Goal: Information Seeking & Learning: Learn about a topic

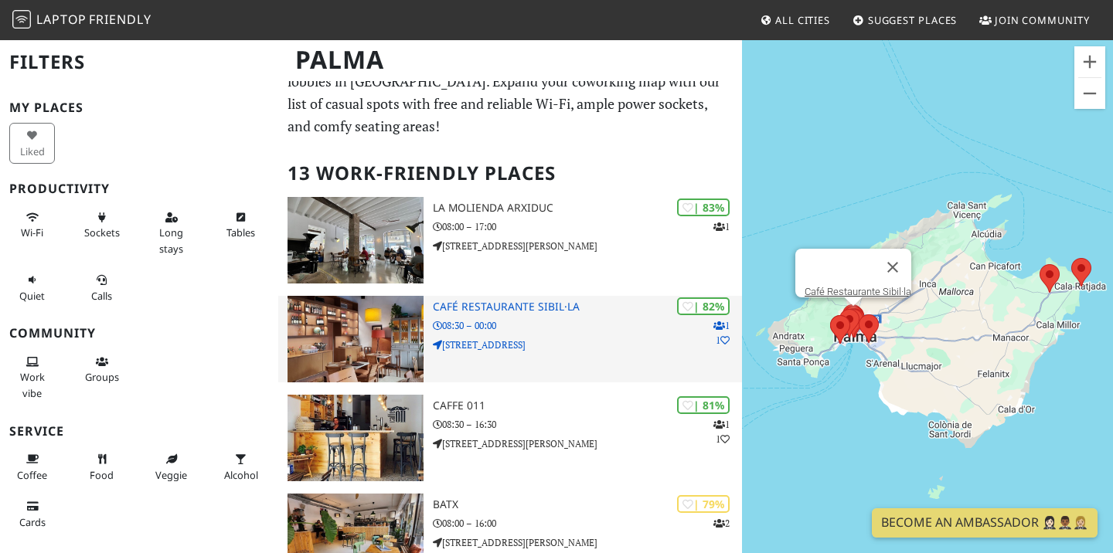
scroll to position [37, 0]
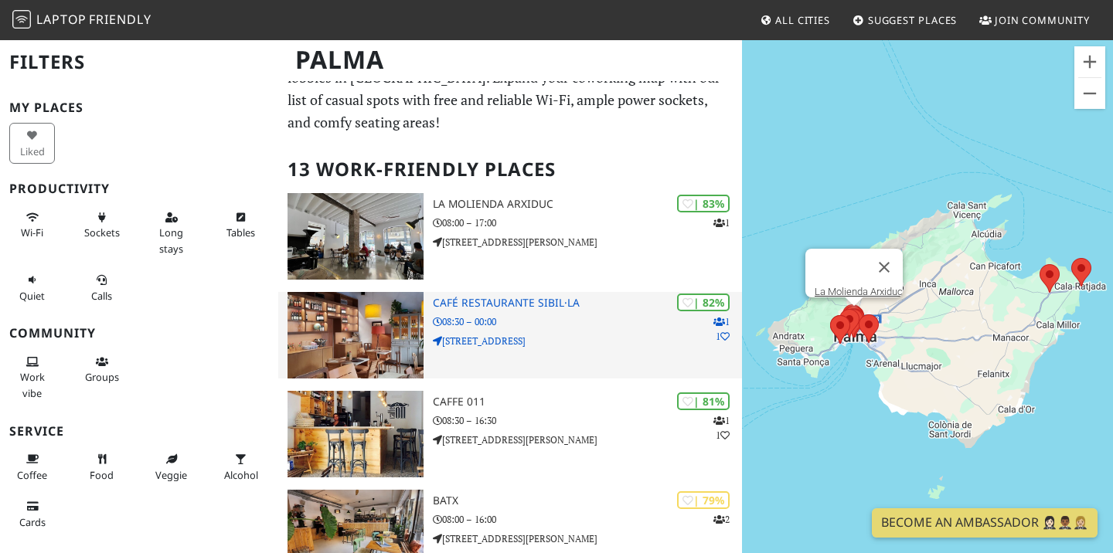
click at [495, 318] on p "08:30 – 00:00" at bounding box center [587, 322] width 309 height 15
click at [530, 334] on p "7, Carrer de Blanquerna" at bounding box center [587, 341] width 309 height 15
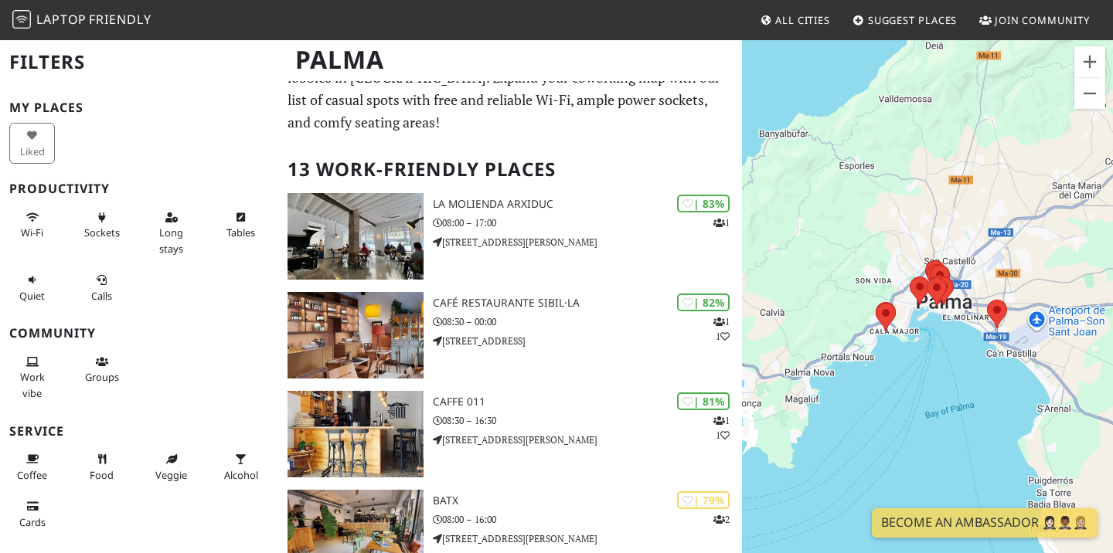
drag, startPoint x: 921, startPoint y: 349, endPoint x: 804, endPoint y: 349, distance: 117.5
click at [804, 349] on div "To navigate, press the arrow keys." at bounding box center [927, 315] width 371 height 553
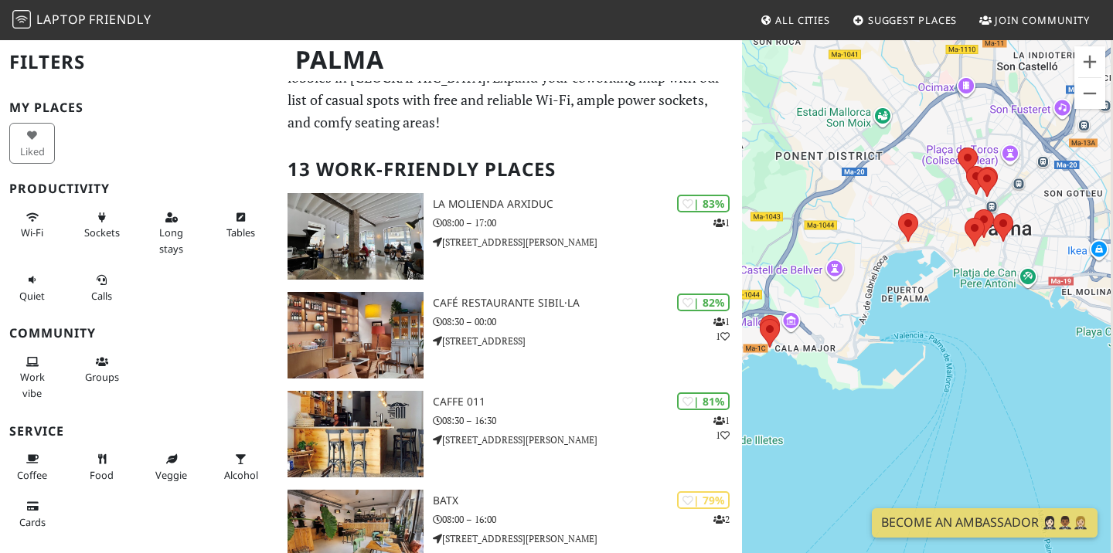
drag, startPoint x: 1027, startPoint y: 246, endPoint x: 904, endPoint y: 308, distance: 137.9
click at [904, 308] on div "To navigate, press the arrow keys." at bounding box center [927, 315] width 371 height 553
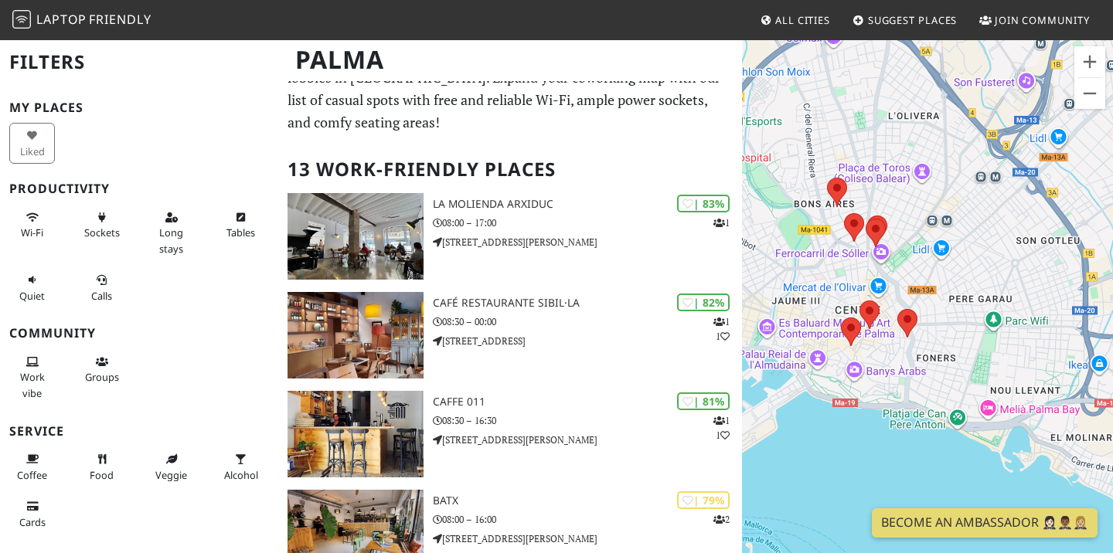
drag, startPoint x: 910, startPoint y: 332, endPoint x: 876, endPoint y: 375, distance: 54.4
click at [876, 375] on div "To navigate, press the arrow keys." at bounding box center [927, 315] width 371 height 553
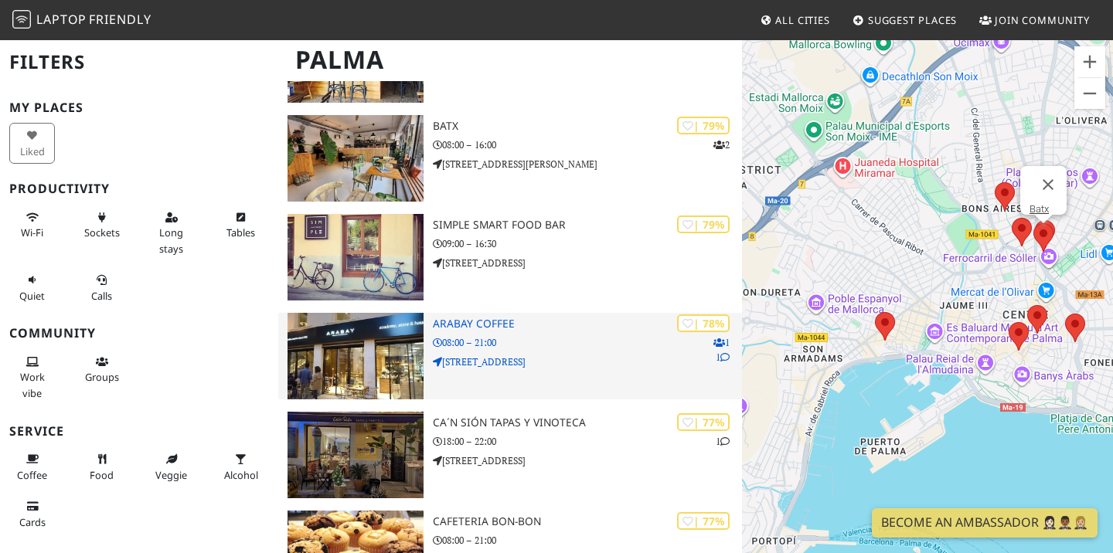
scroll to position [414, 0]
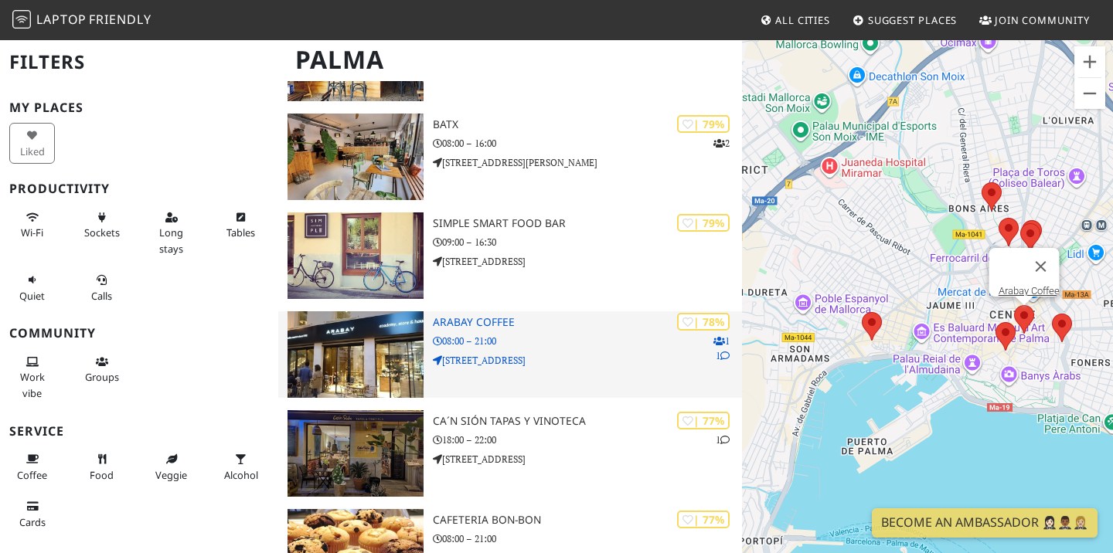
click at [535, 353] on p "Carrer del Sindicat, 5" at bounding box center [587, 360] width 309 height 15
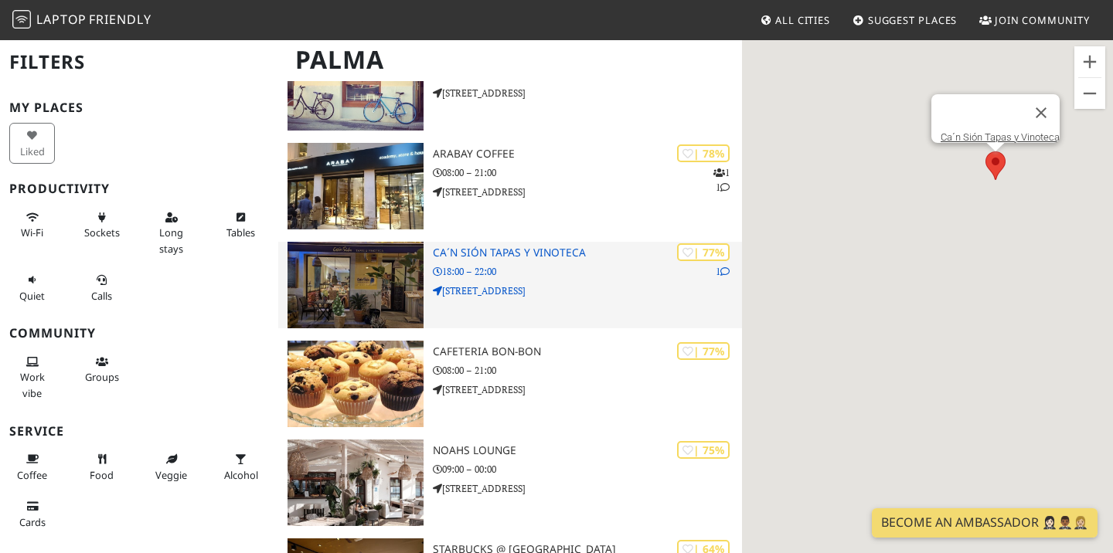
scroll to position [591, 0]
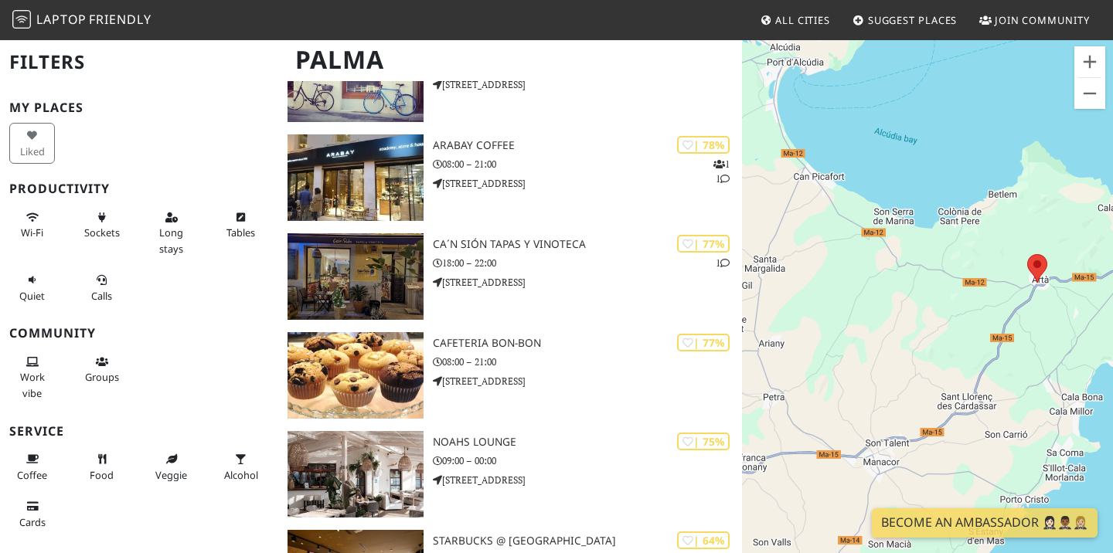
drag, startPoint x: 931, startPoint y: 420, endPoint x: 1078, endPoint y: 300, distance: 189.5
click at [1078, 299] on div "To navigate, press the arrow keys." at bounding box center [927, 315] width 371 height 553
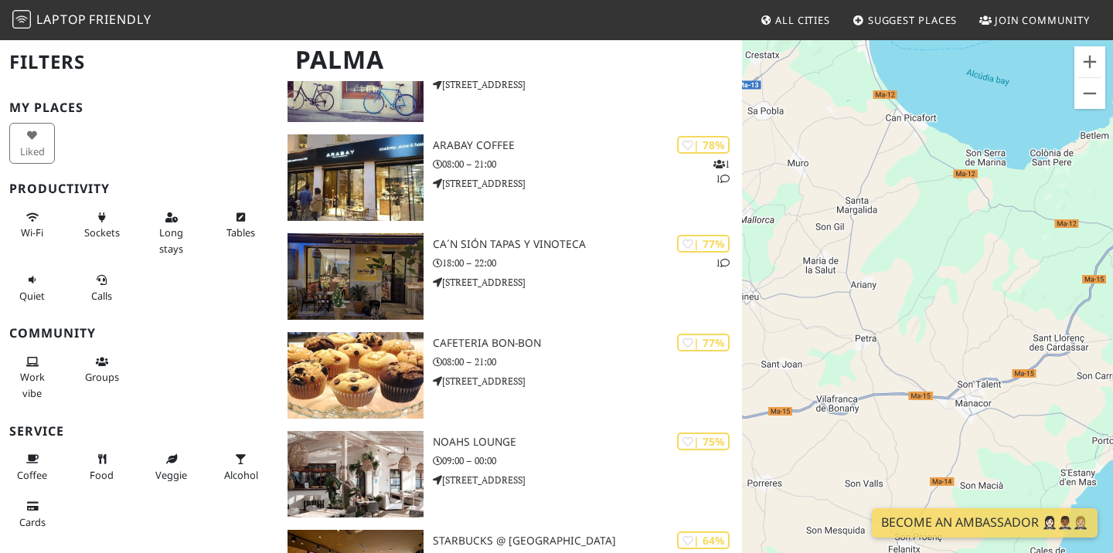
drag, startPoint x: 904, startPoint y: 352, endPoint x: 1088, endPoint y: 261, distance: 206.0
click at [1088, 261] on div "To navigate, press the arrow keys." at bounding box center [927, 315] width 371 height 553
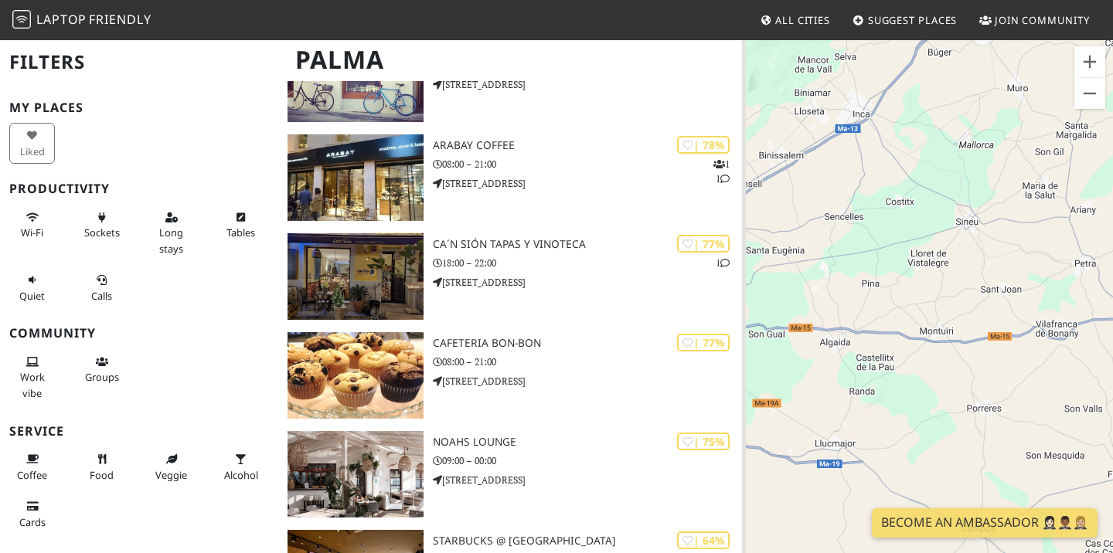
drag, startPoint x: 904, startPoint y: 291, endPoint x: 1098, endPoint y: 239, distance: 200.1
click at [1098, 239] on div "To navigate, press the arrow keys." at bounding box center [927, 315] width 371 height 553
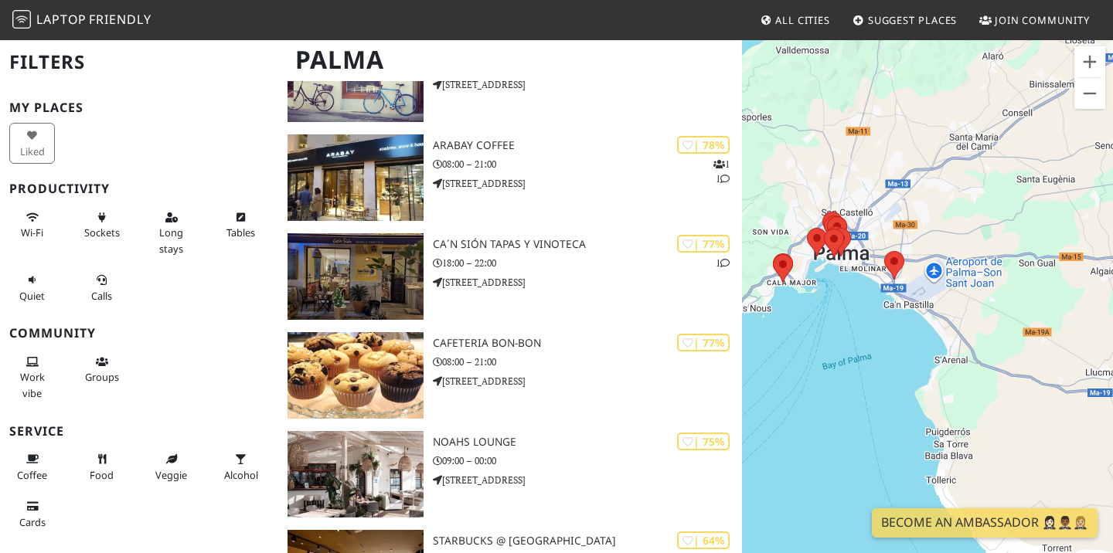
drag, startPoint x: 827, startPoint y: 305, endPoint x: 1077, endPoint y: 245, distance: 257.6
click at [1078, 245] on div "To navigate, press the arrow keys." at bounding box center [927, 315] width 371 height 553
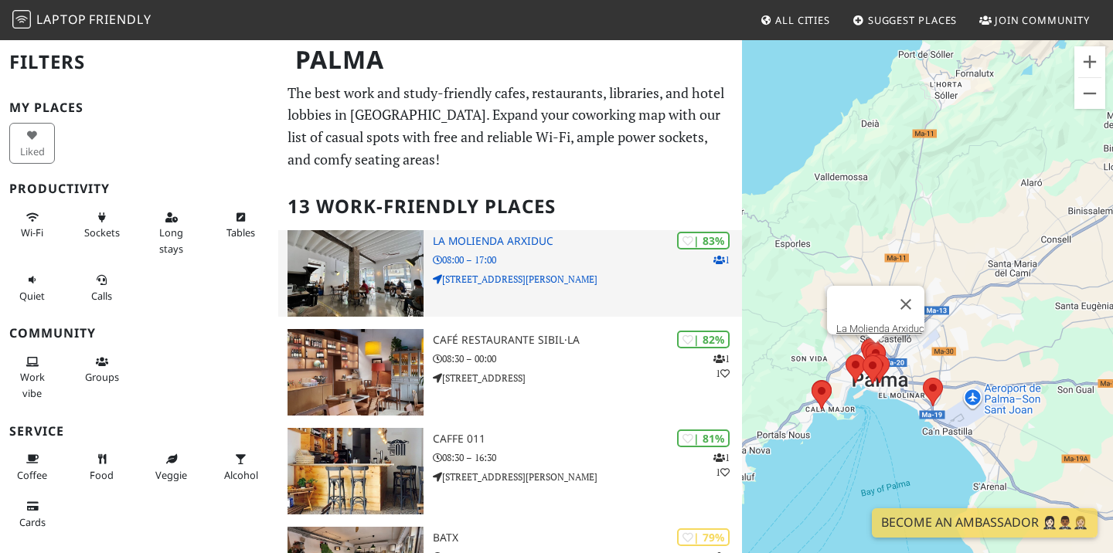
scroll to position [0, 0]
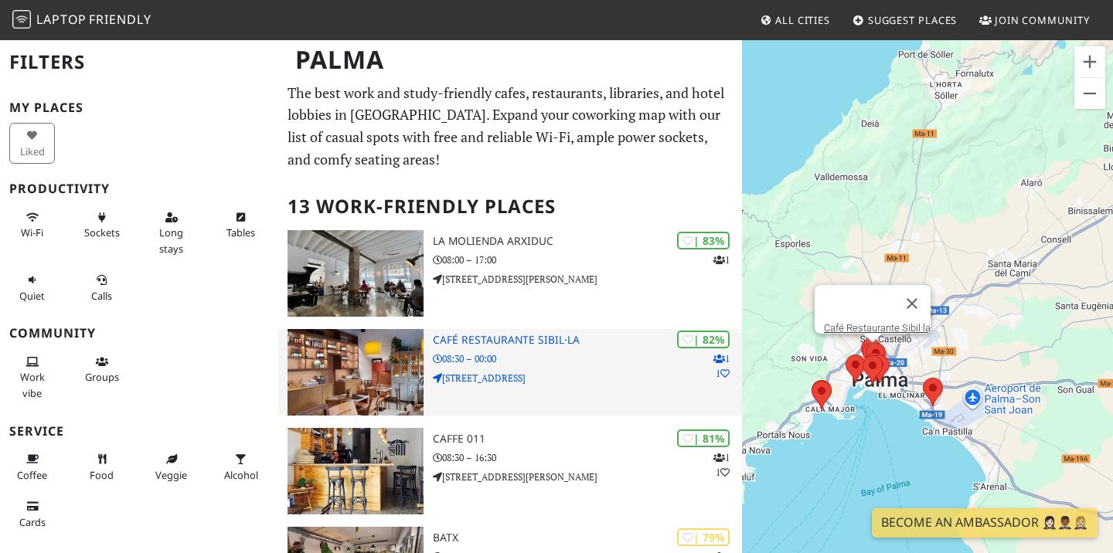
click at [516, 371] on p "7, Carrer de Blanquerna" at bounding box center [587, 378] width 309 height 15
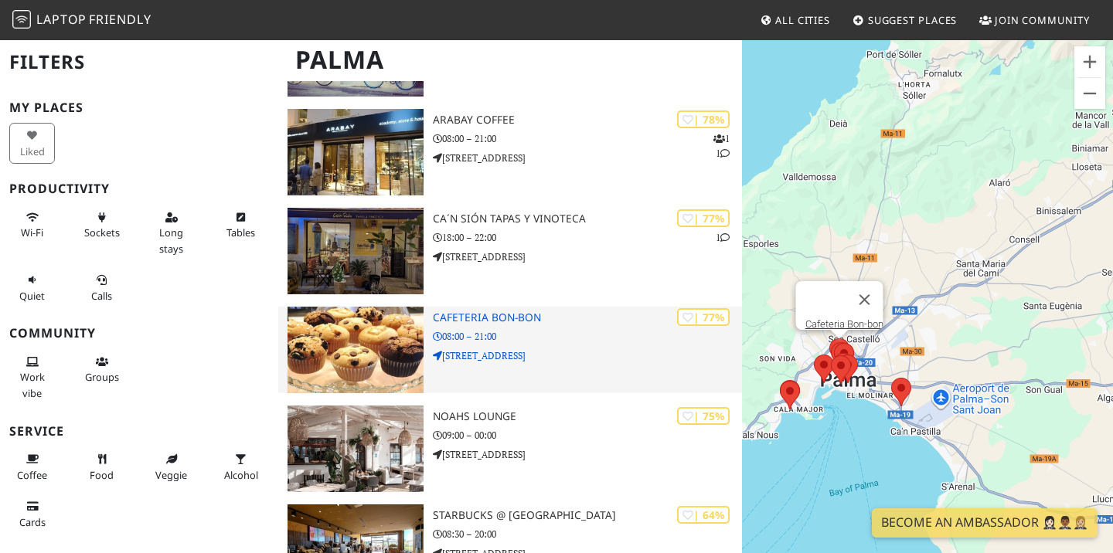
scroll to position [637, 0]
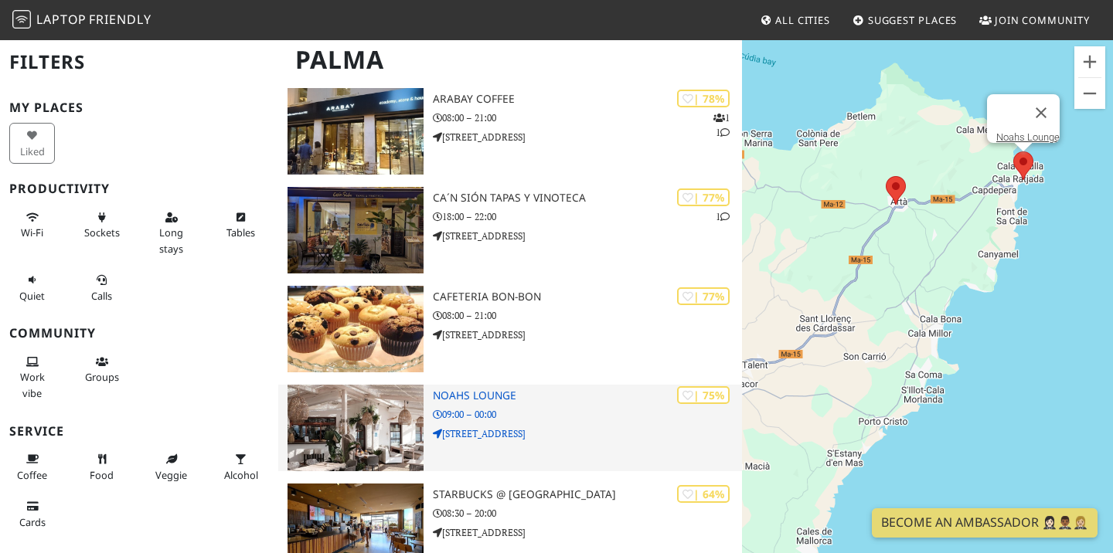
click at [512, 417] on p "09:00 – 00:00" at bounding box center [587, 414] width 309 height 15
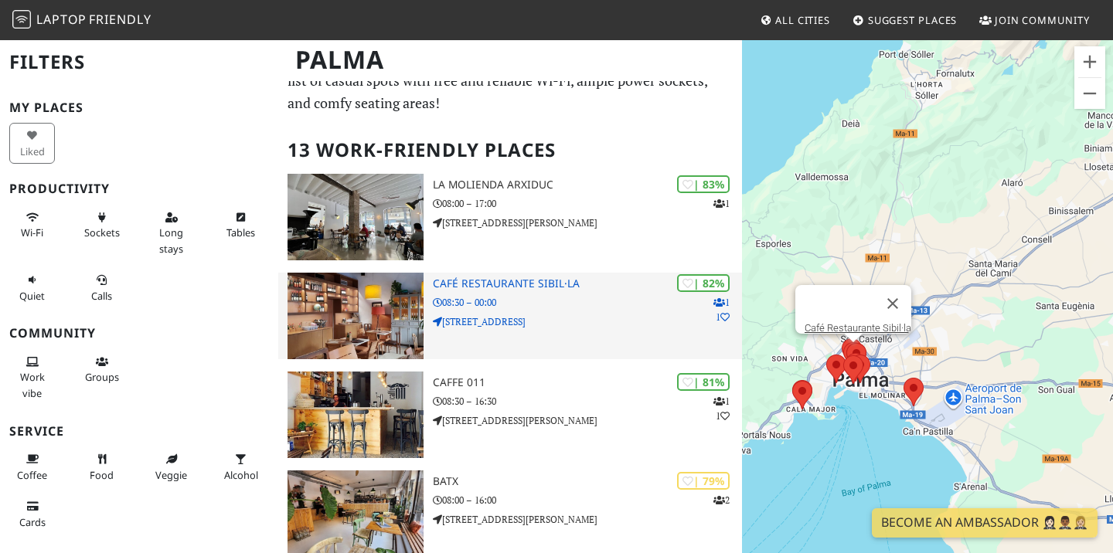
scroll to position [73, 0]
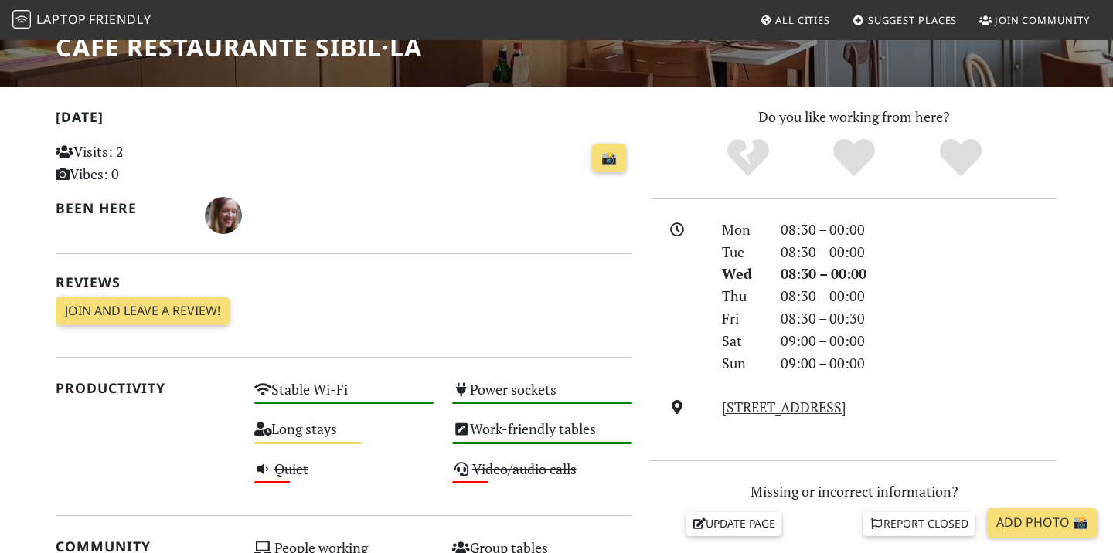
scroll to position [281, 0]
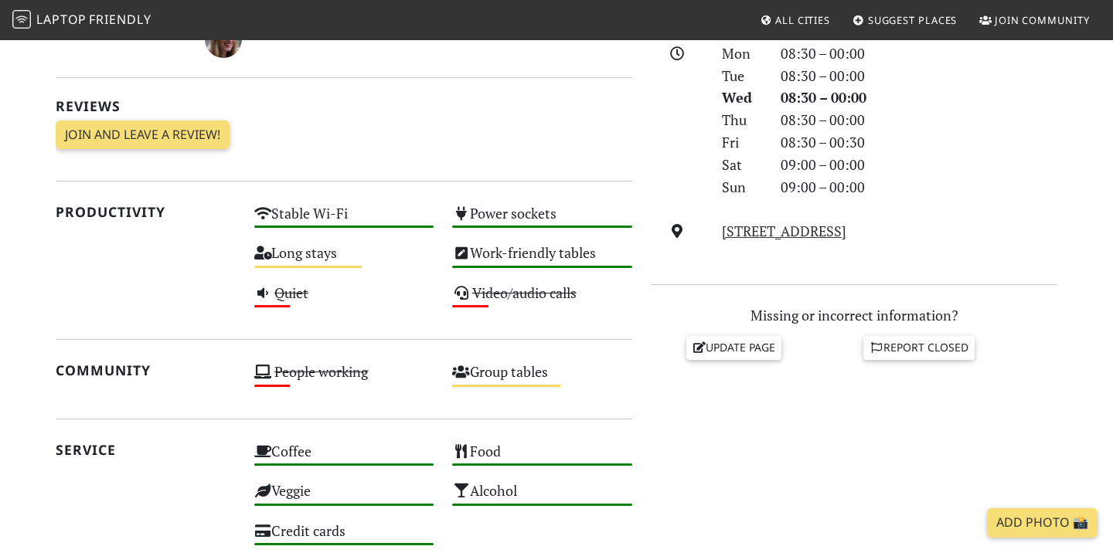
scroll to position [450, 0]
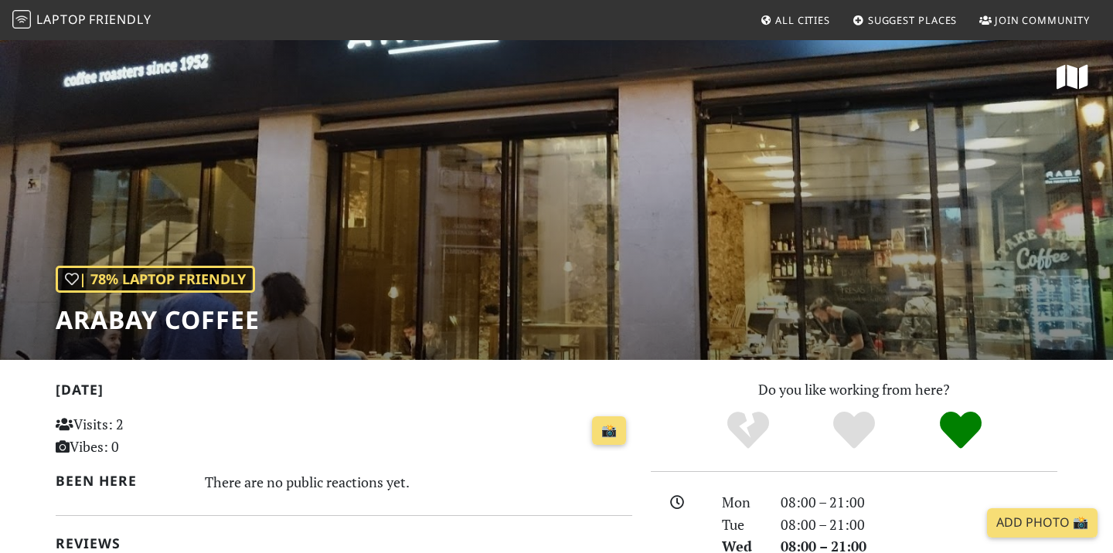
click at [709, 322] on div "| 78% Laptop Friendly Arabay Coffee" at bounding box center [556, 200] width 1113 height 322
click at [523, 213] on div "| 78% Laptop Friendly Arabay Coffee" at bounding box center [556, 200] width 1113 height 322
click at [842, 274] on div "| 78% Laptop Friendly Arabay Coffee" at bounding box center [556, 200] width 1113 height 322
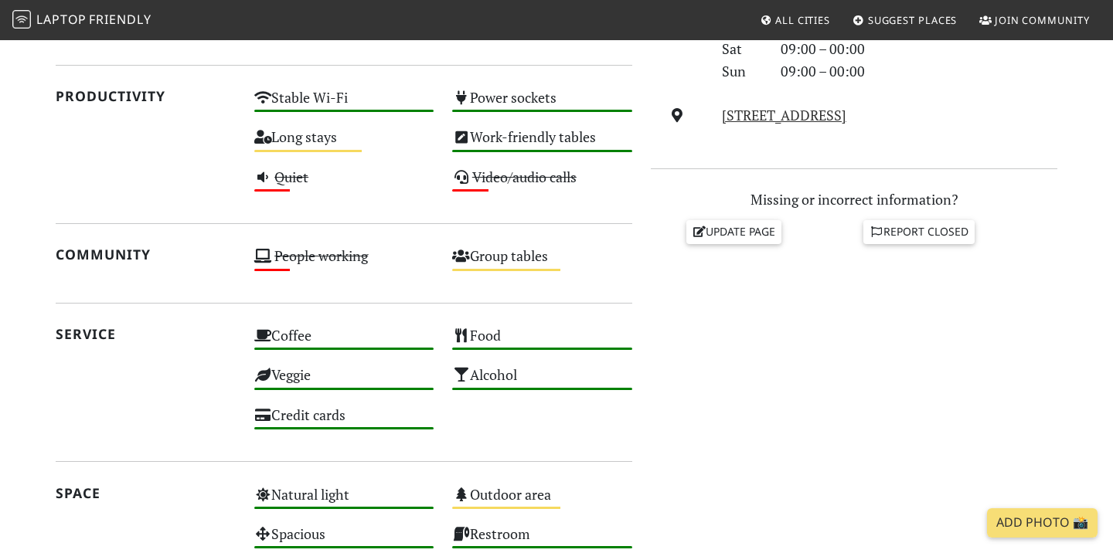
scroll to position [554, 0]
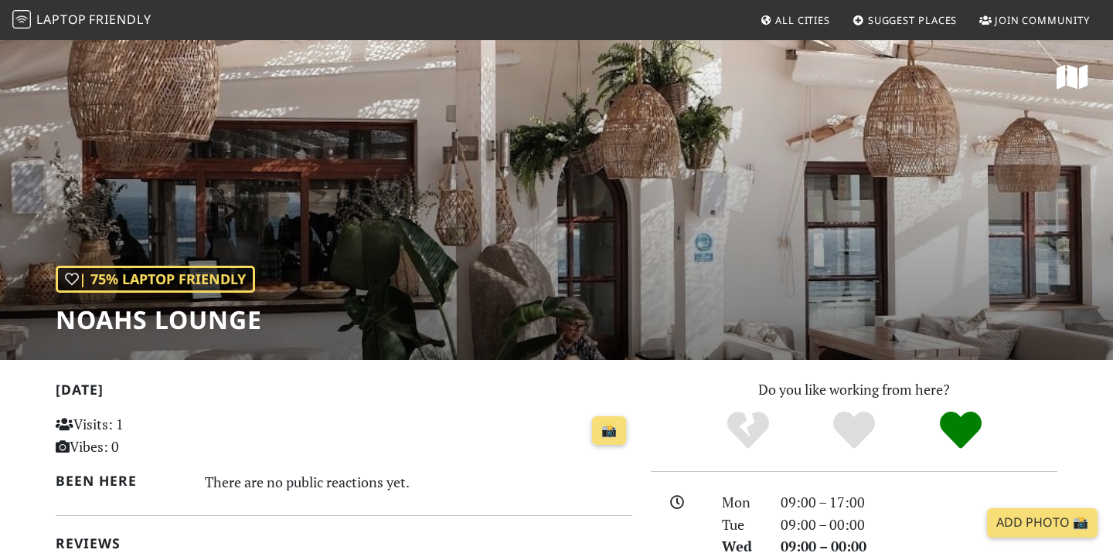
click at [553, 274] on div "| 75% Laptop Friendly Noahs Lounge" at bounding box center [556, 200] width 1113 height 322
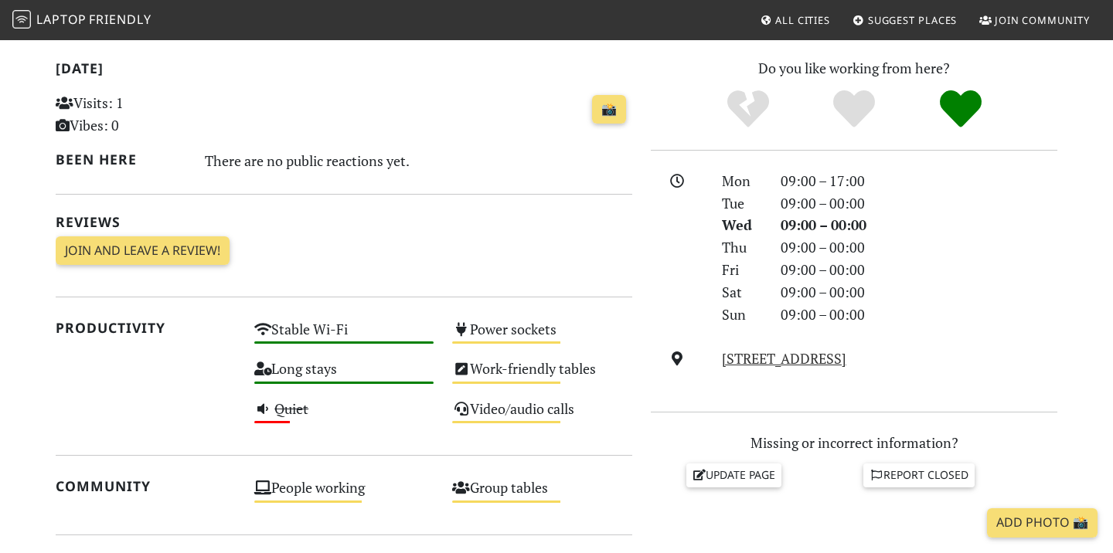
scroll to position [323, 0]
